Goal: Check status: Check status

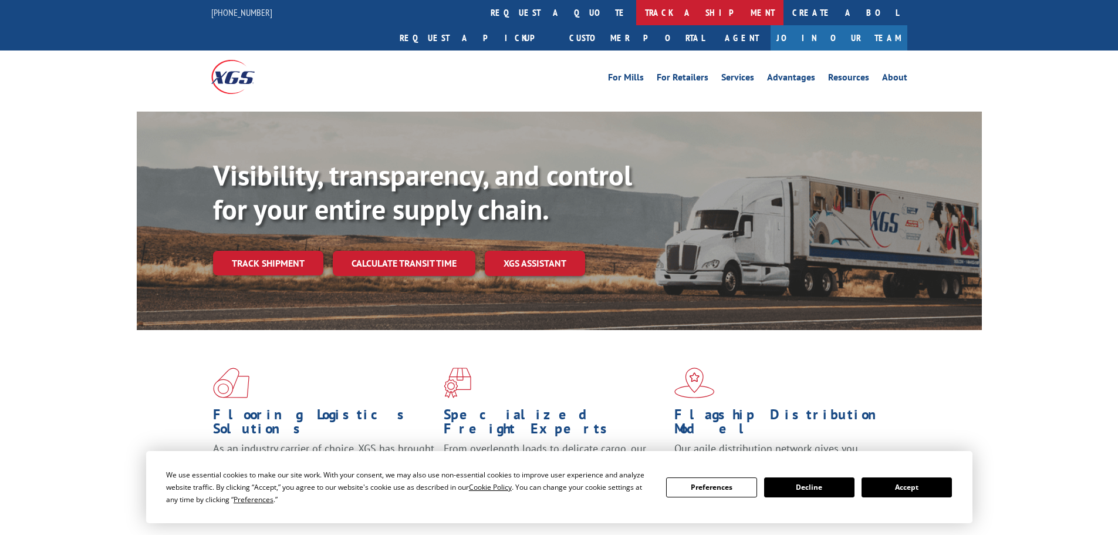
click at [636, 16] on link "track a shipment" at bounding box center [709, 12] width 147 height 25
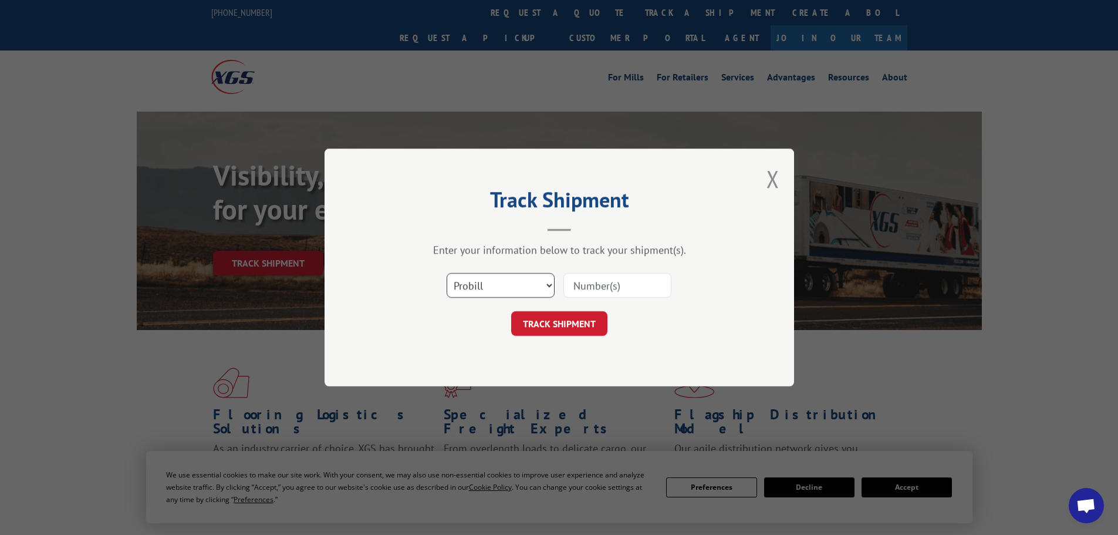
click at [543, 292] on select "Select category... Probill BOL PO" at bounding box center [501, 285] width 108 height 25
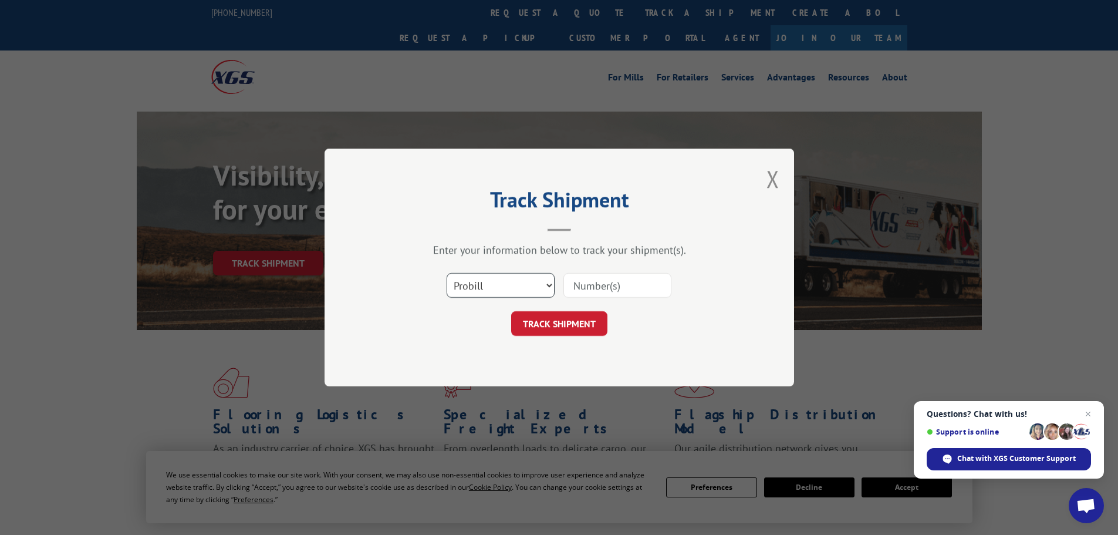
select select "bol"
click at [447, 273] on select "Select category... Probill BOL PO" at bounding box center [501, 285] width 108 height 25
click at [621, 288] on input at bounding box center [618, 285] width 108 height 25
paste input "17523240"
type input "17523240"
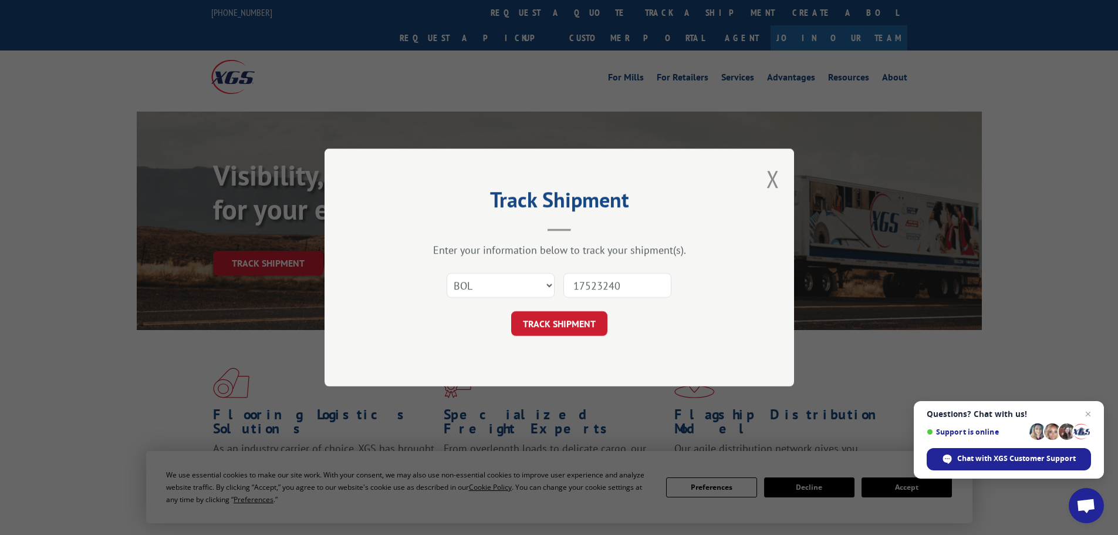
click at [572, 322] on button "TRACK SHIPMENT" at bounding box center [559, 323] width 96 height 25
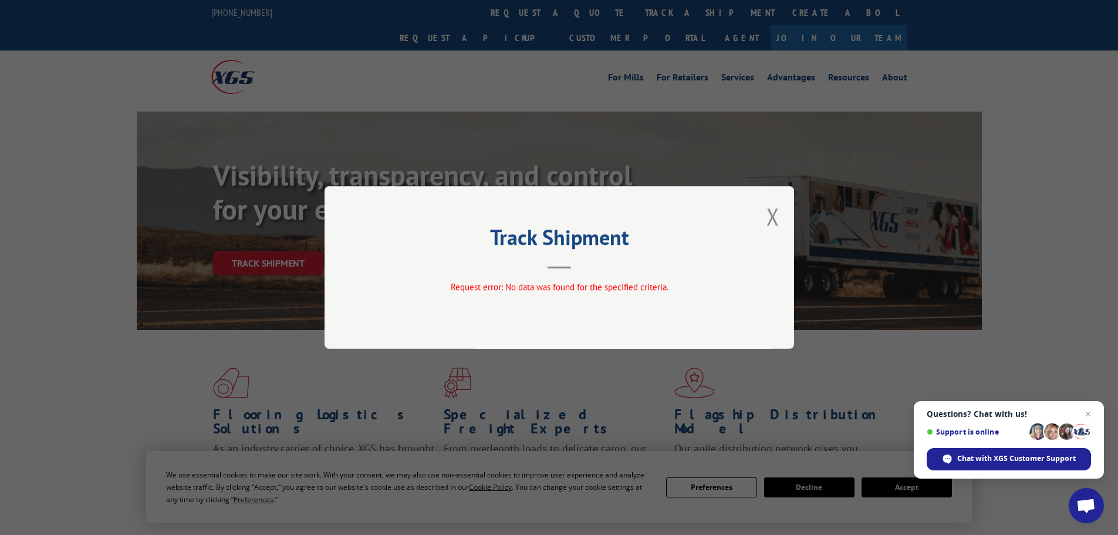
click at [767, 219] on button "Close modal" at bounding box center [773, 216] width 13 height 31
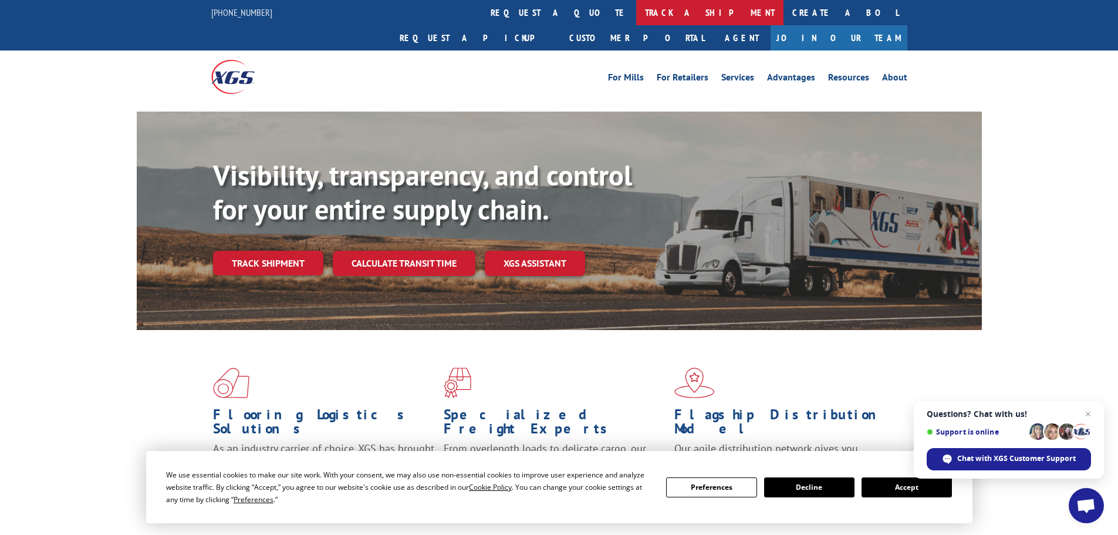
click at [636, 12] on link "track a shipment" at bounding box center [709, 12] width 147 height 25
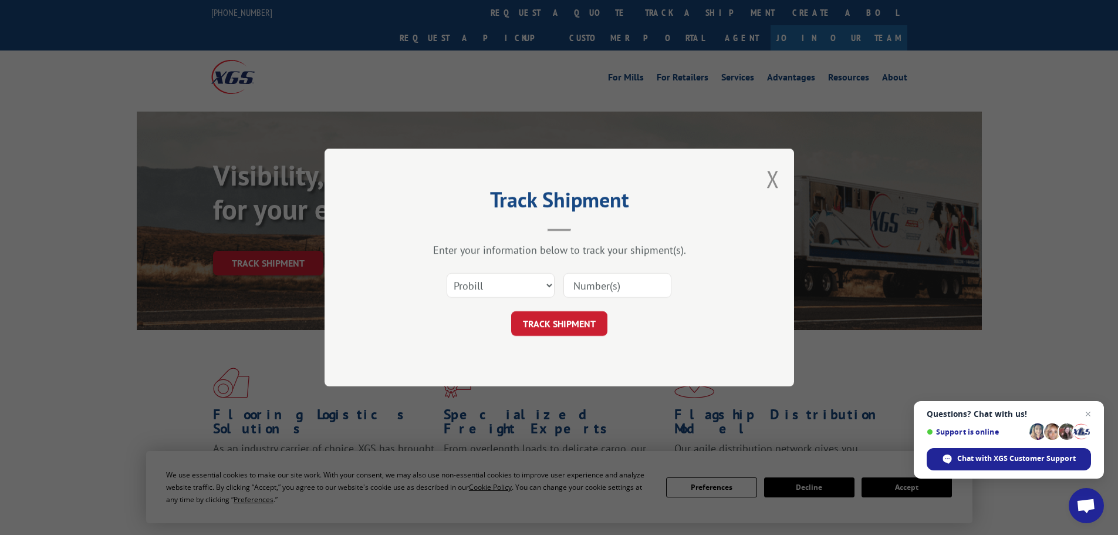
click at [635, 289] on input at bounding box center [618, 285] width 108 height 25
paste input "17523240"
type input "17523240"
click at [551, 329] on button "TRACK SHIPMENT" at bounding box center [559, 323] width 96 height 25
